Goal: Task Accomplishment & Management: Complete application form

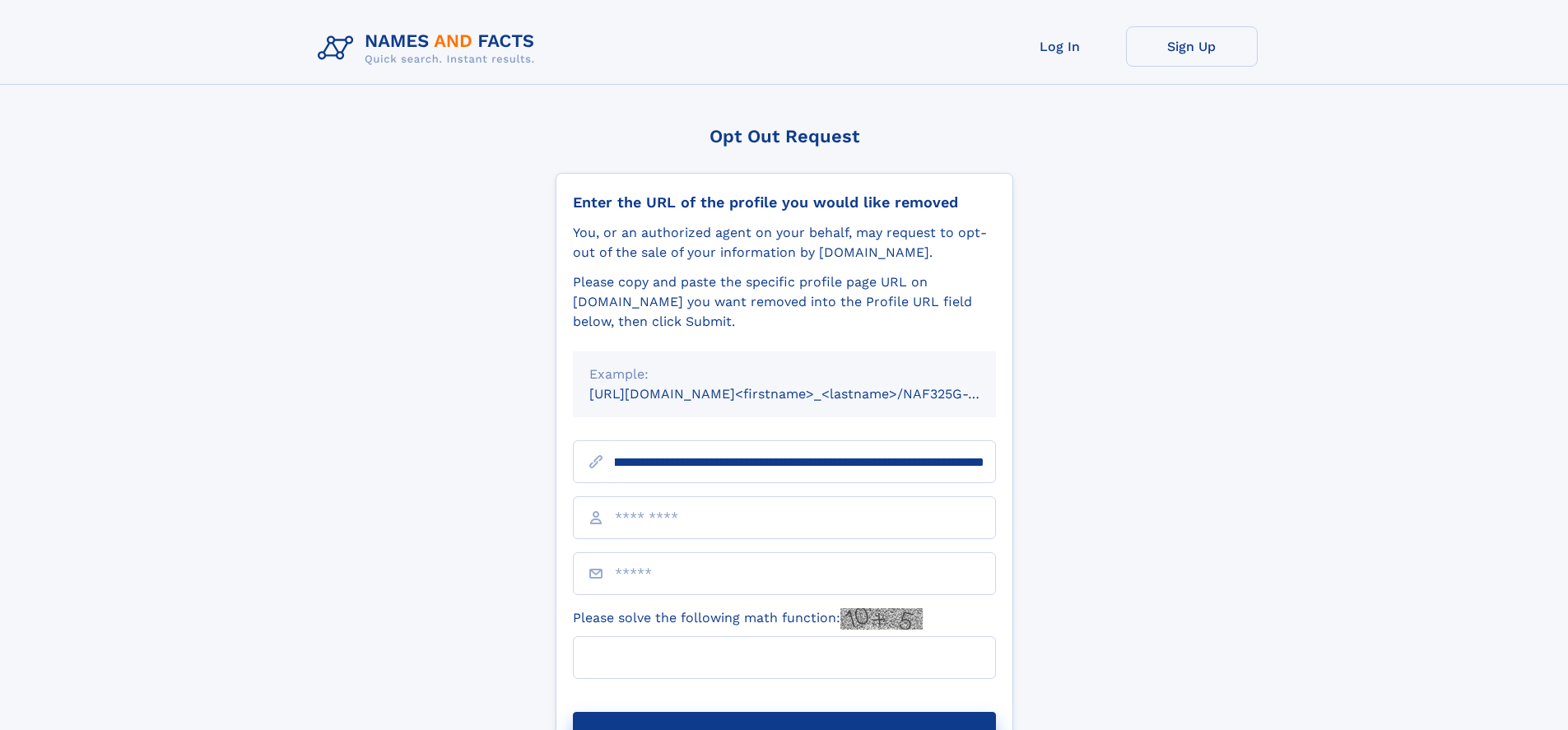
scroll to position [0, 202]
type input "**********"
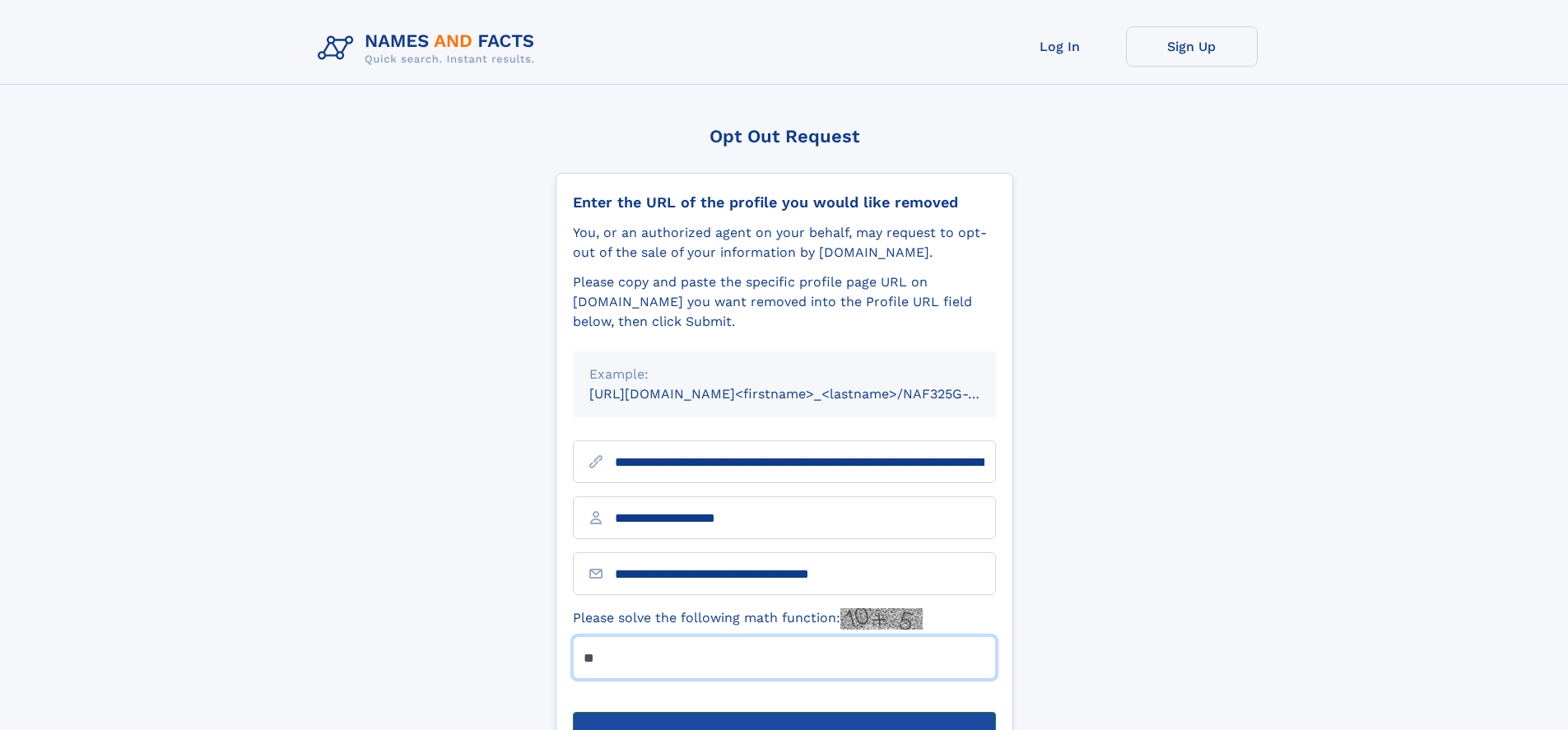
type input "**"
click at [784, 711] on button "Submit Opt Out Request" at bounding box center [784, 738] width 423 height 53
